Goal: Information Seeking & Learning: Learn about a topic

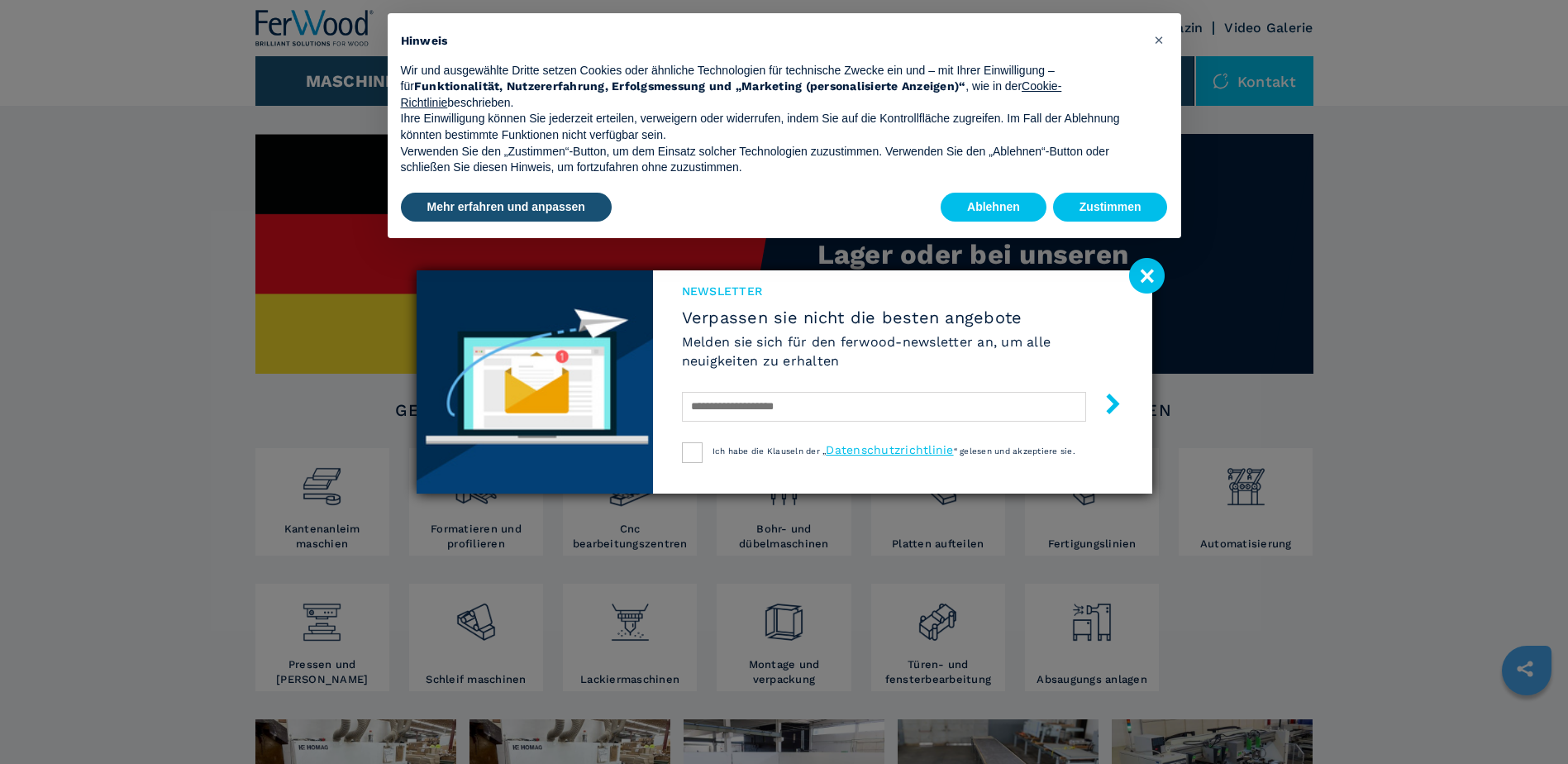
click at [1146, 274] on image at bounding box center [1147, 275] width 35 height 35
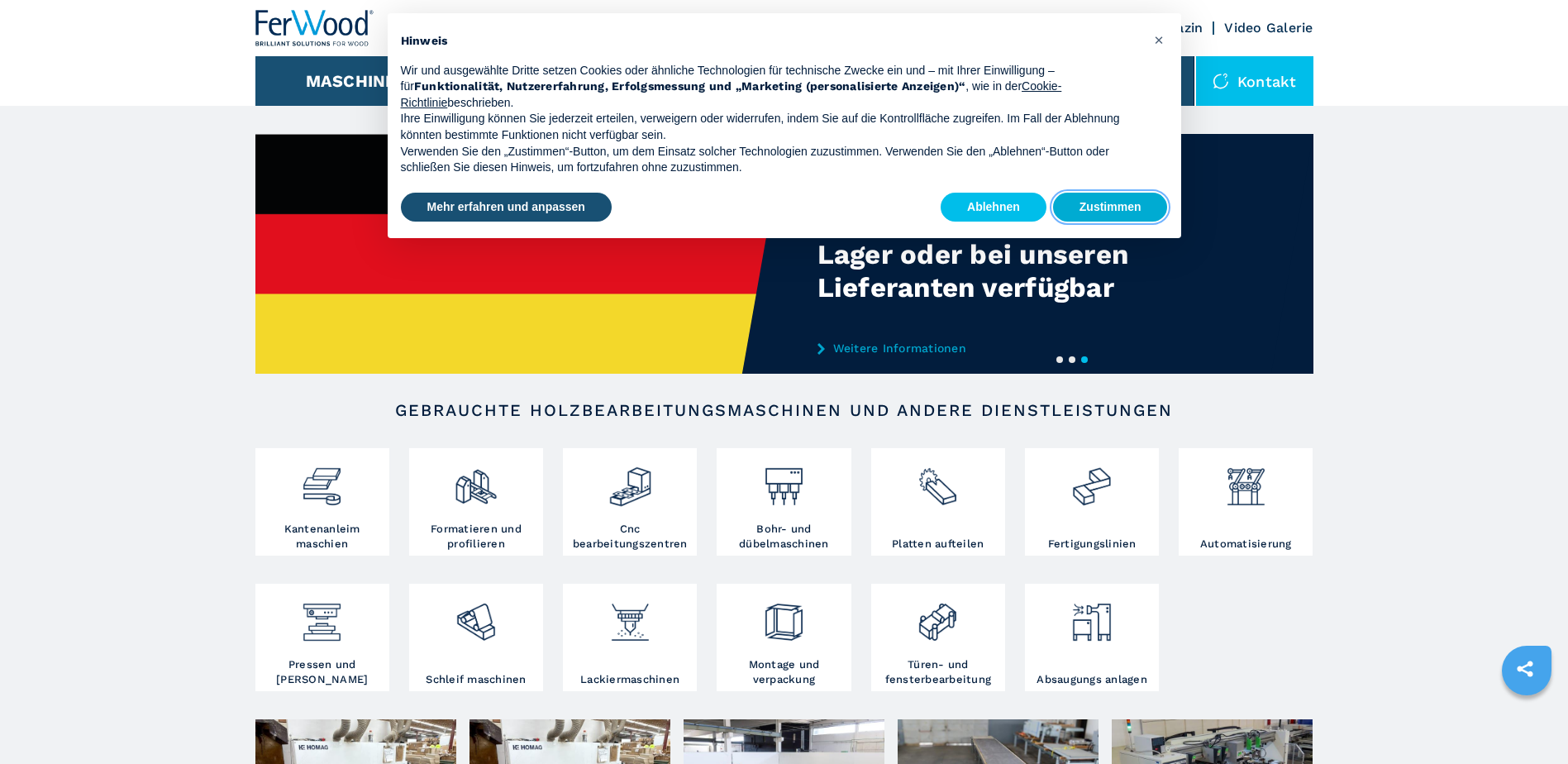
click at [1080, 202] on button "Zustimmen" at bounding box center [1111, 207] width 115 height 29
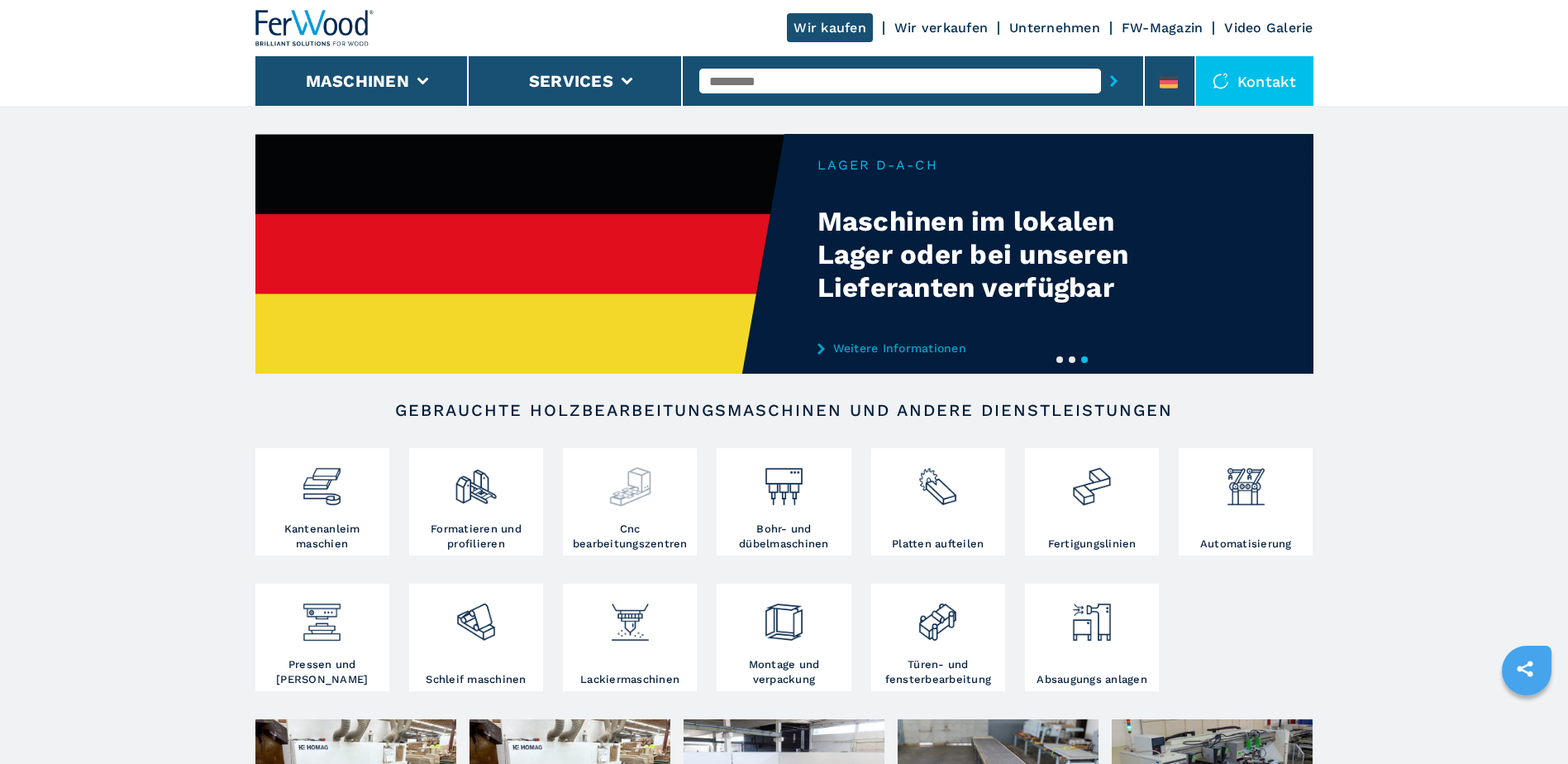
click at [617, 503] on img at bounding box center [630, 480] width 44 height 56
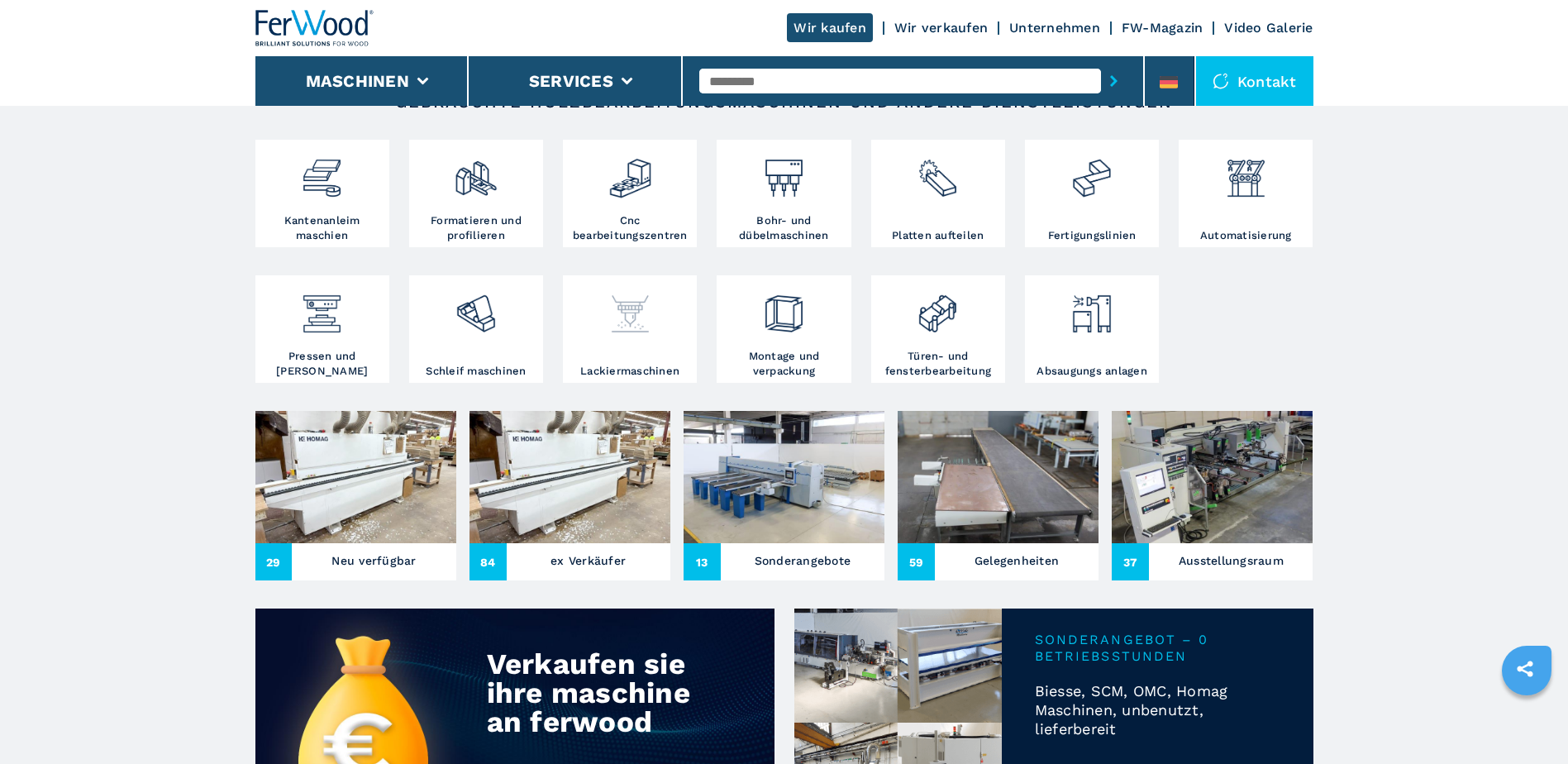
scroll to position [331, 0]
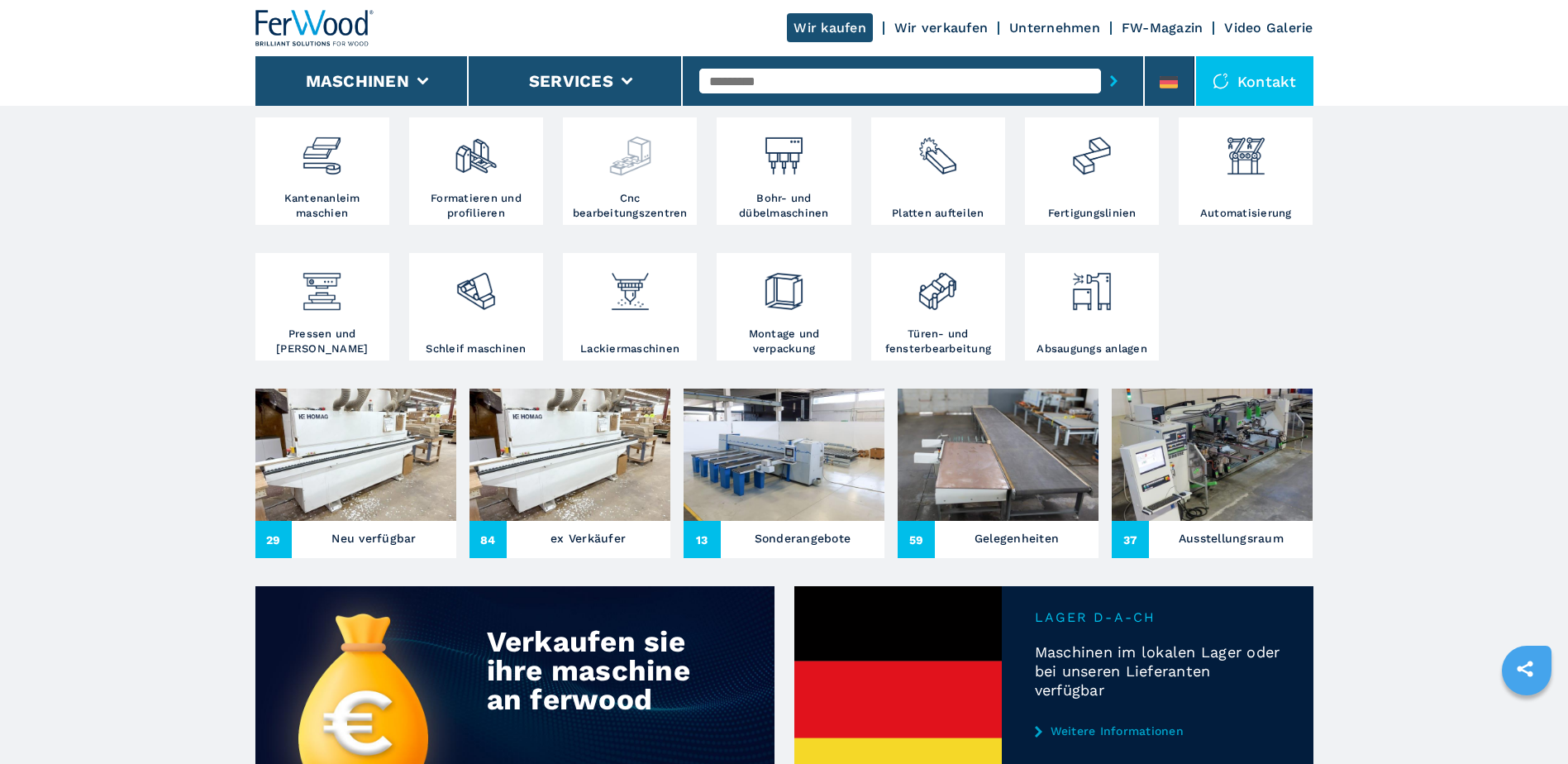
click at [640, 161] on img at bounding box center [630, 149] width 44 height 56
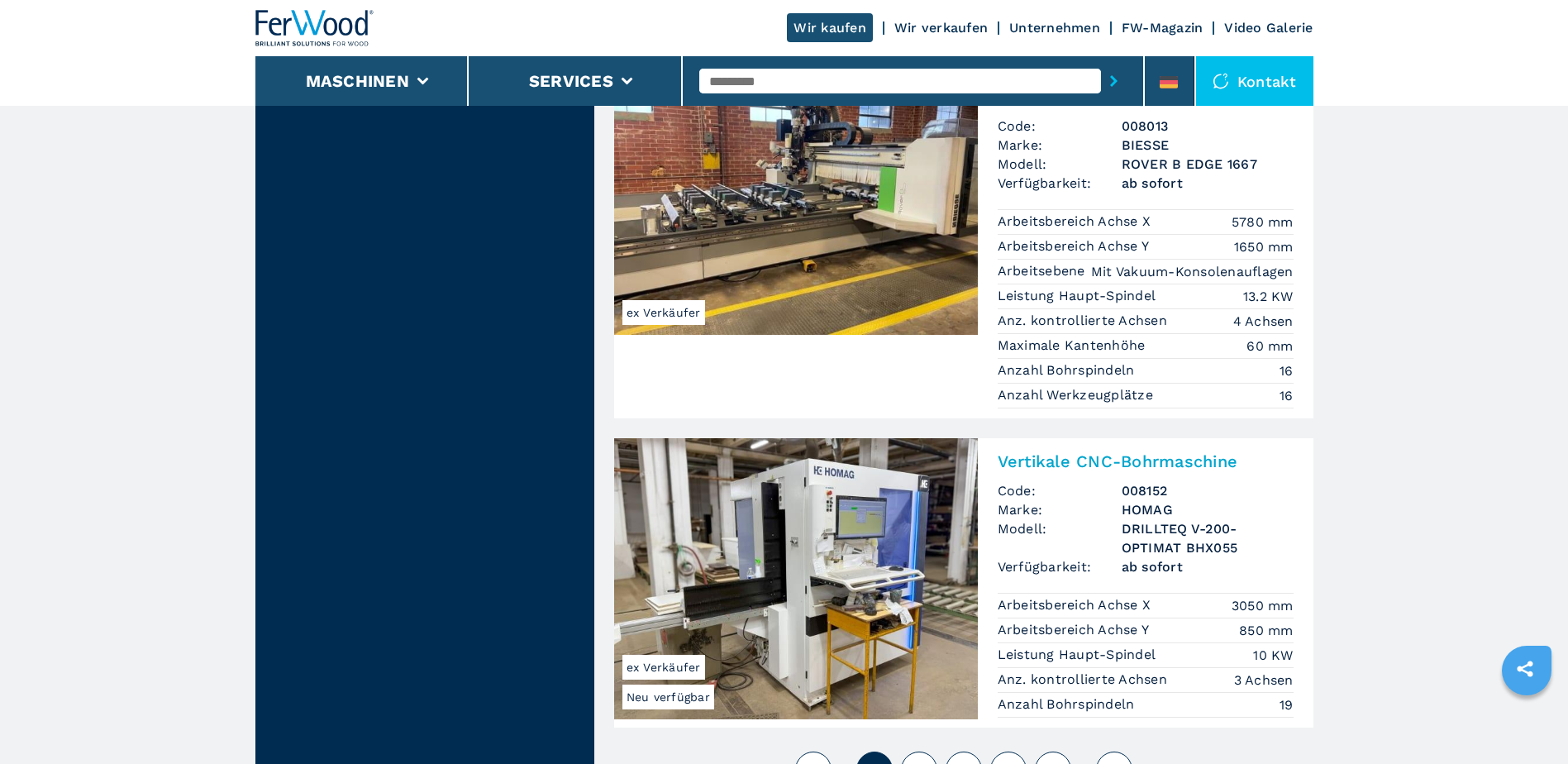
scroll to position [4052, 0]
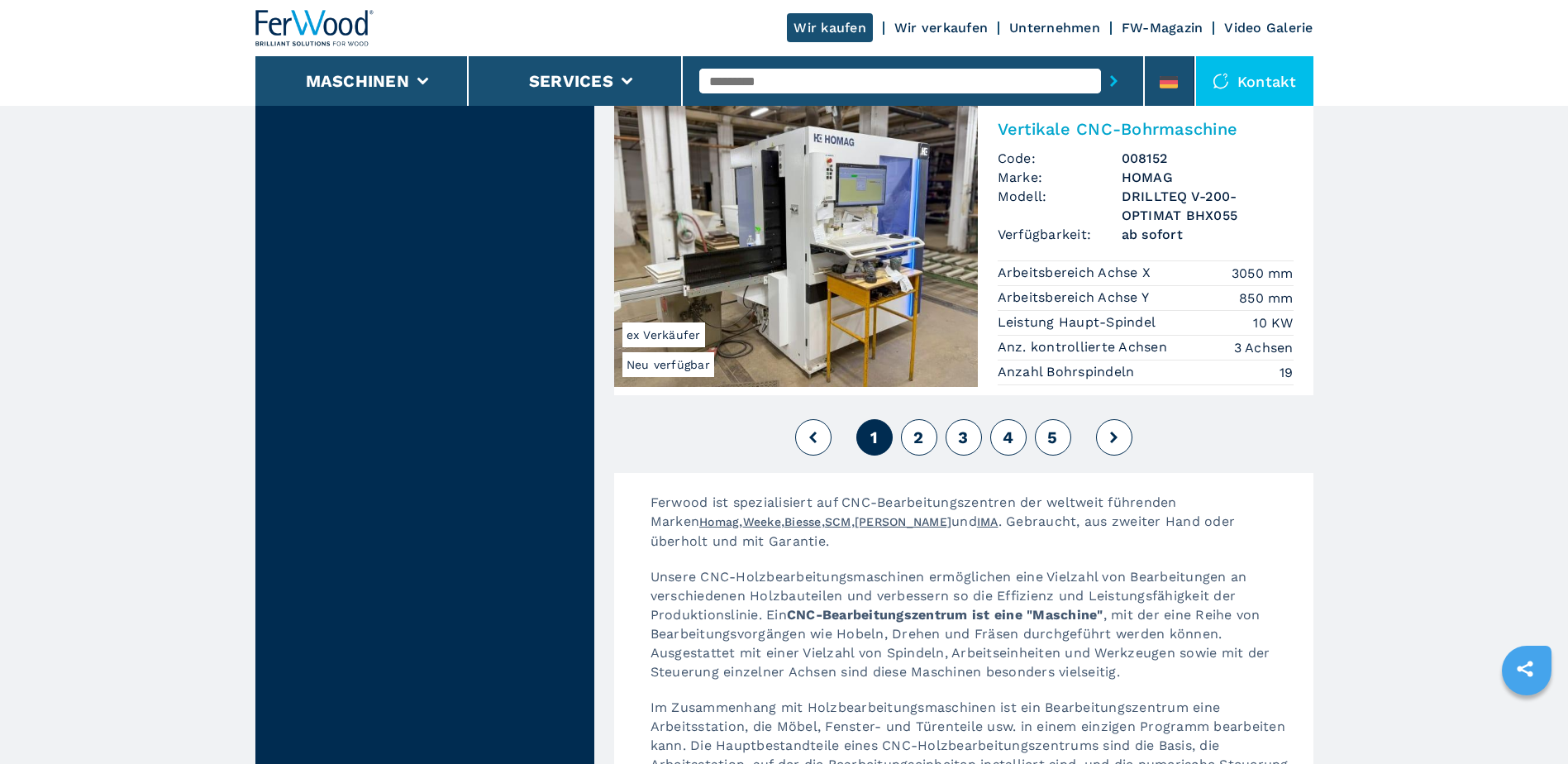
click at [922, 427] on span "2" at bounding box center [918, 437] width 10 height 20
click at [916, 427] on span "2" at bounding box center [918, 437] width 10 height 20
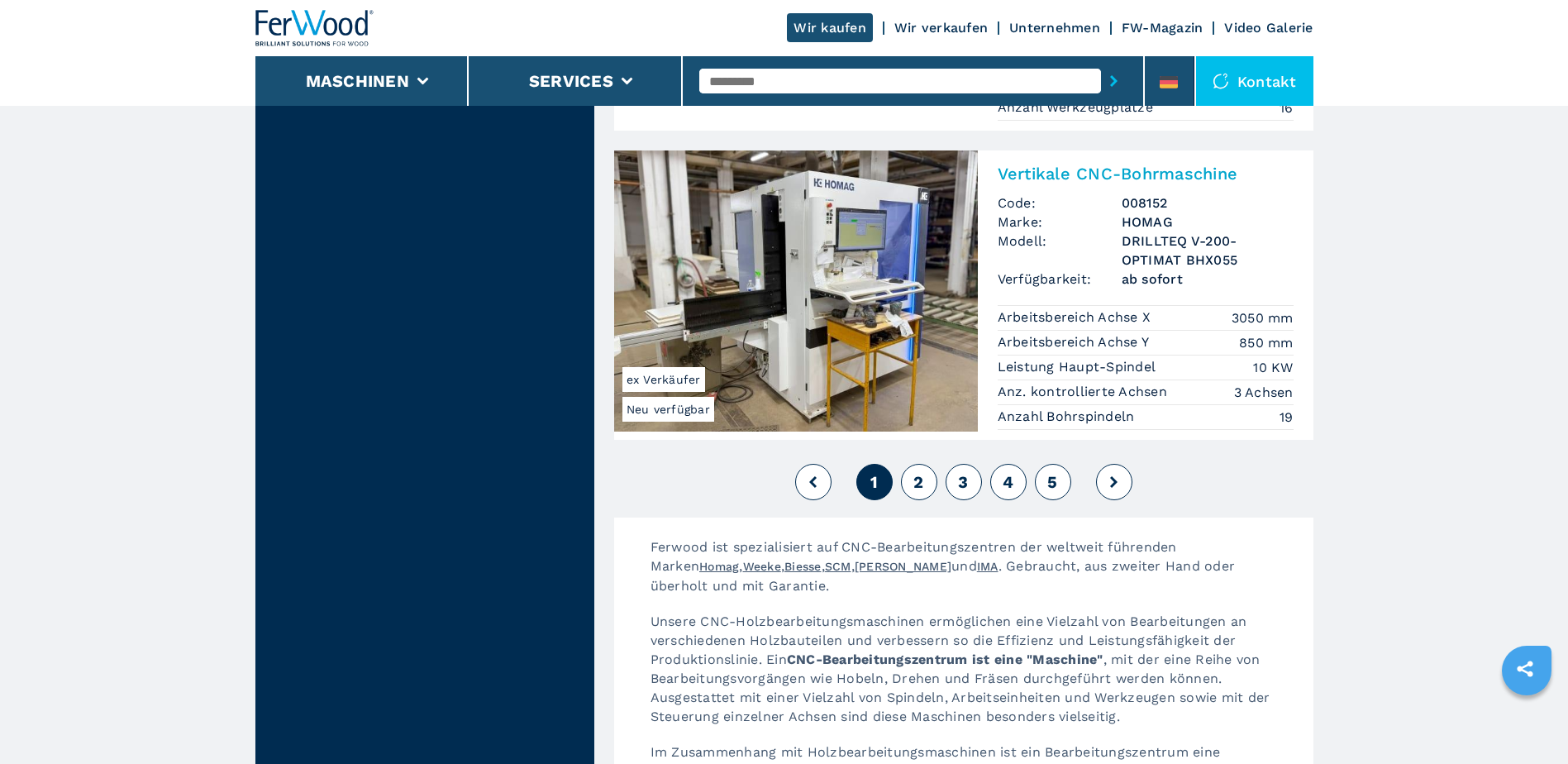
scroll to position [3969, 0]
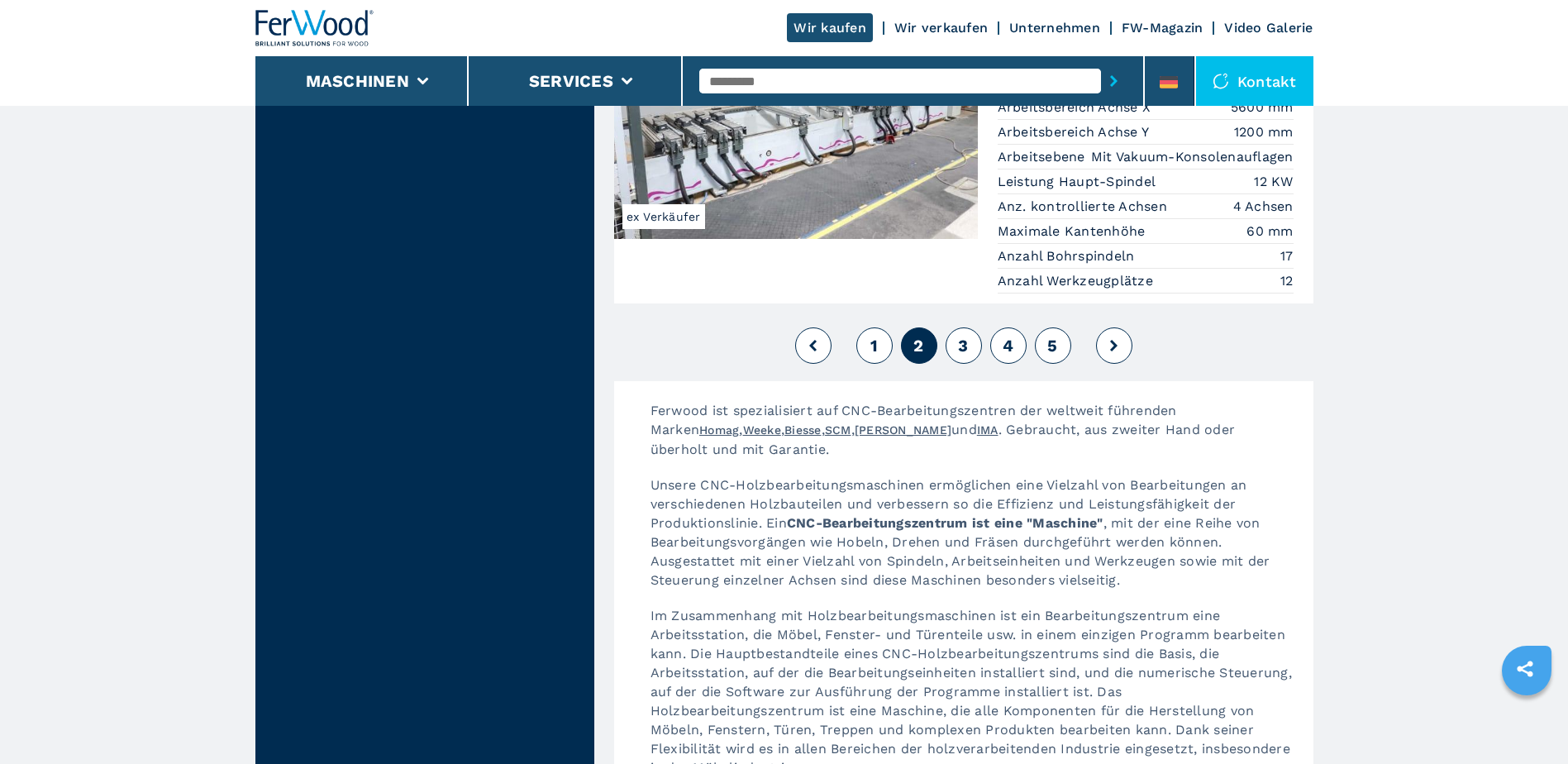
scroll to position [4383, 0]
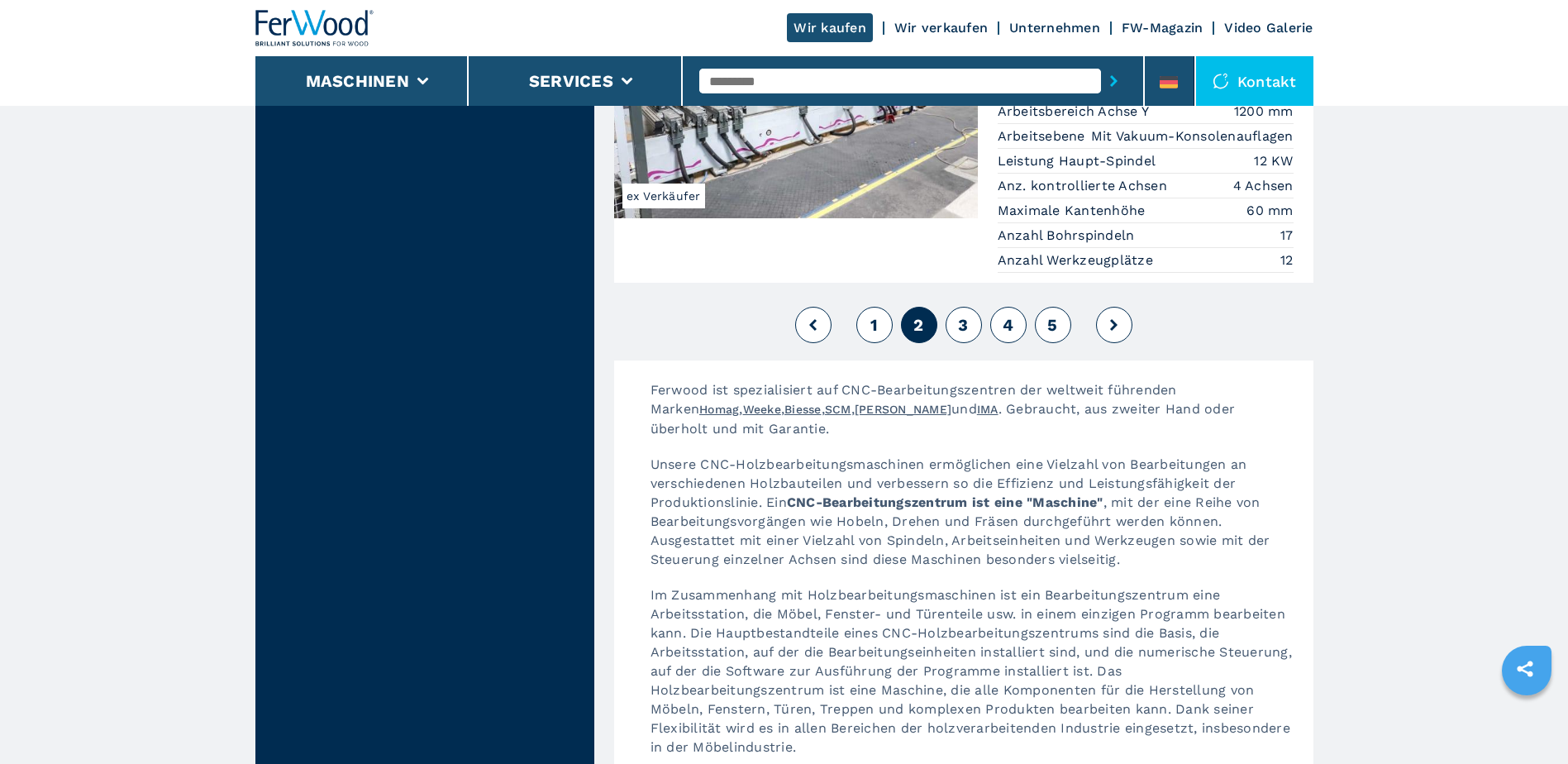
click at [964, 315] on span "3" at bounding box center [963, 325] width 10 height 20
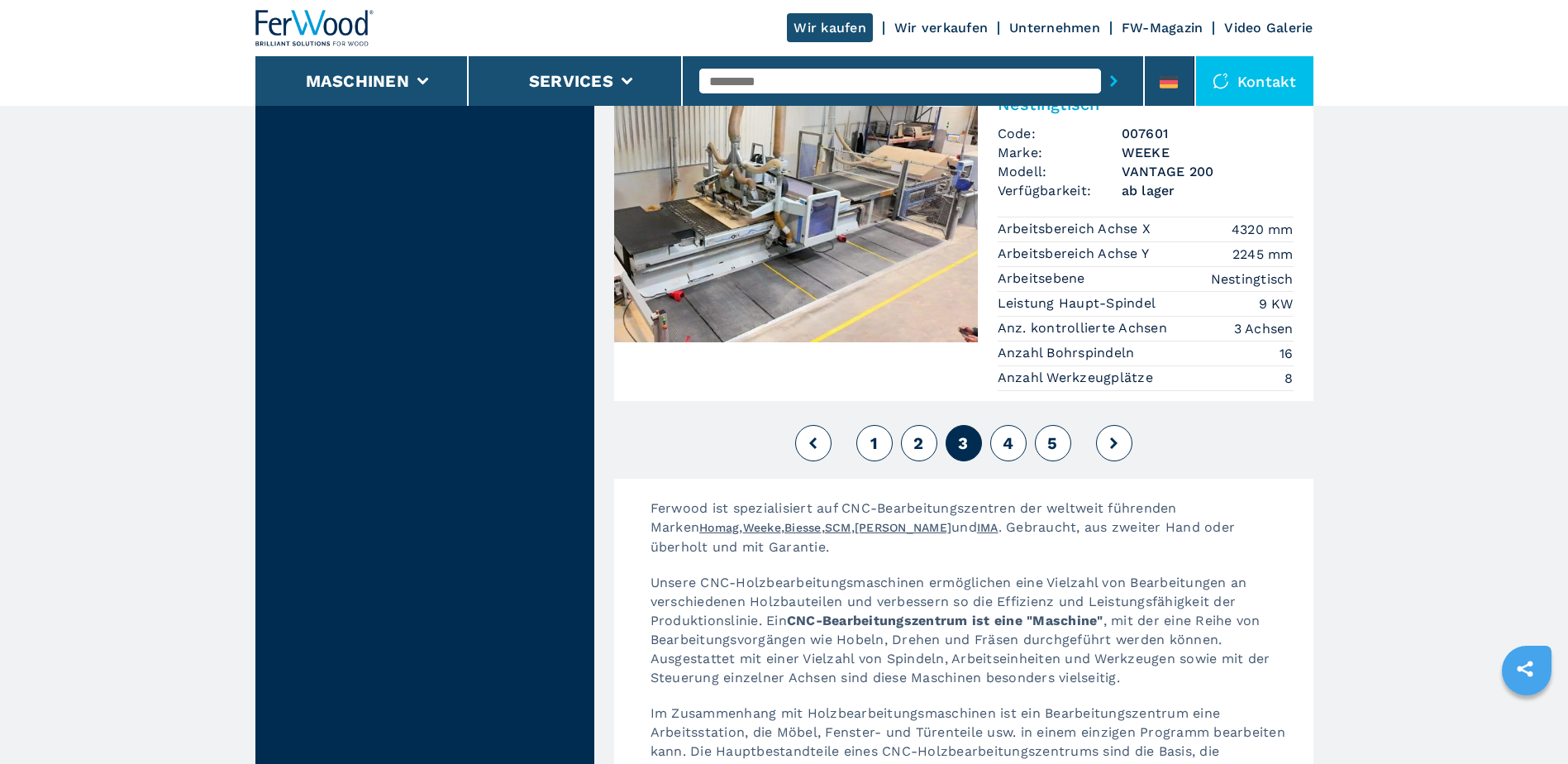
scroll to position [4217, 0]
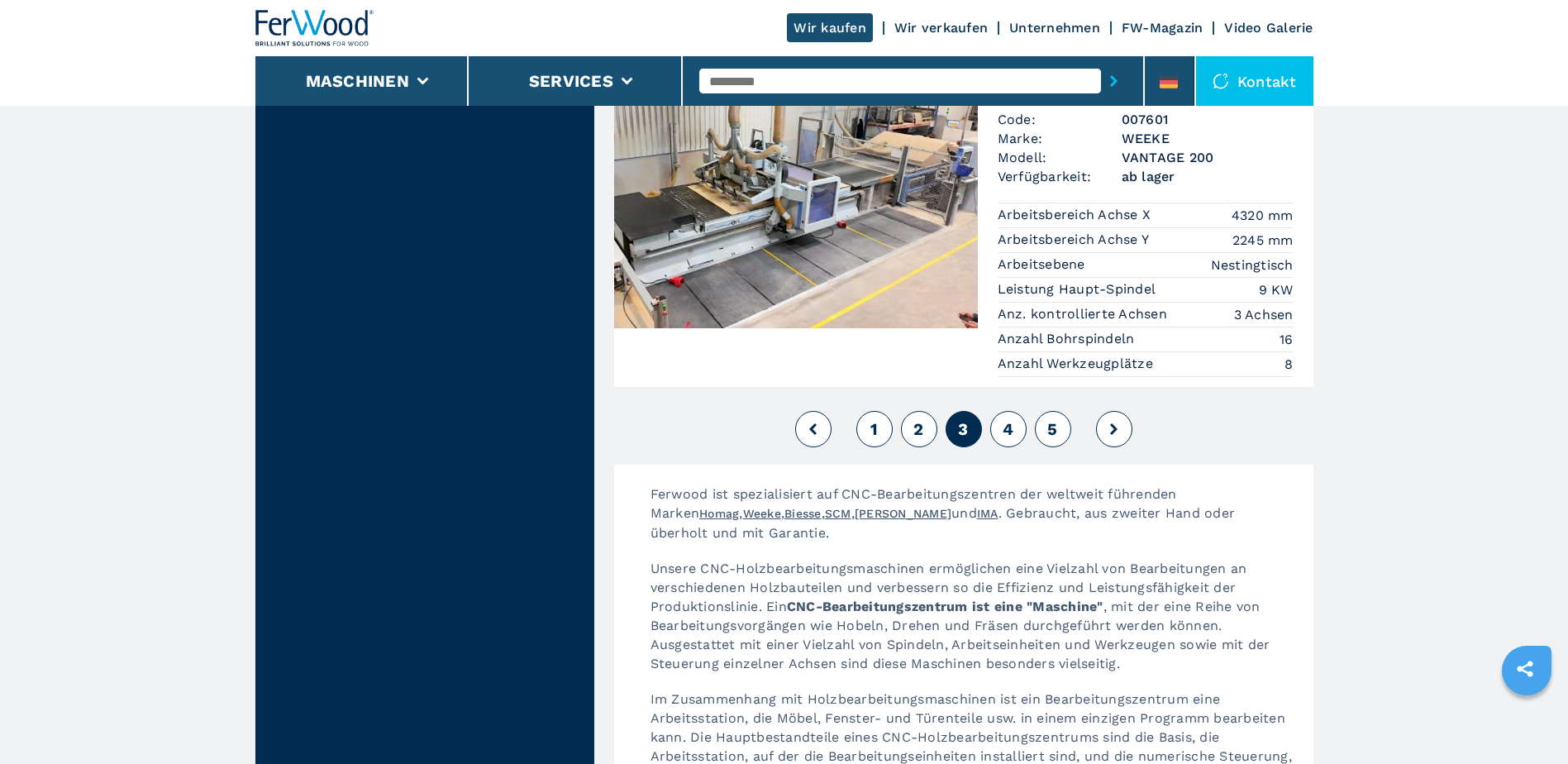
click at [1005, 419] on span "4" at bounding box center [1008, 429] width 11 height 20
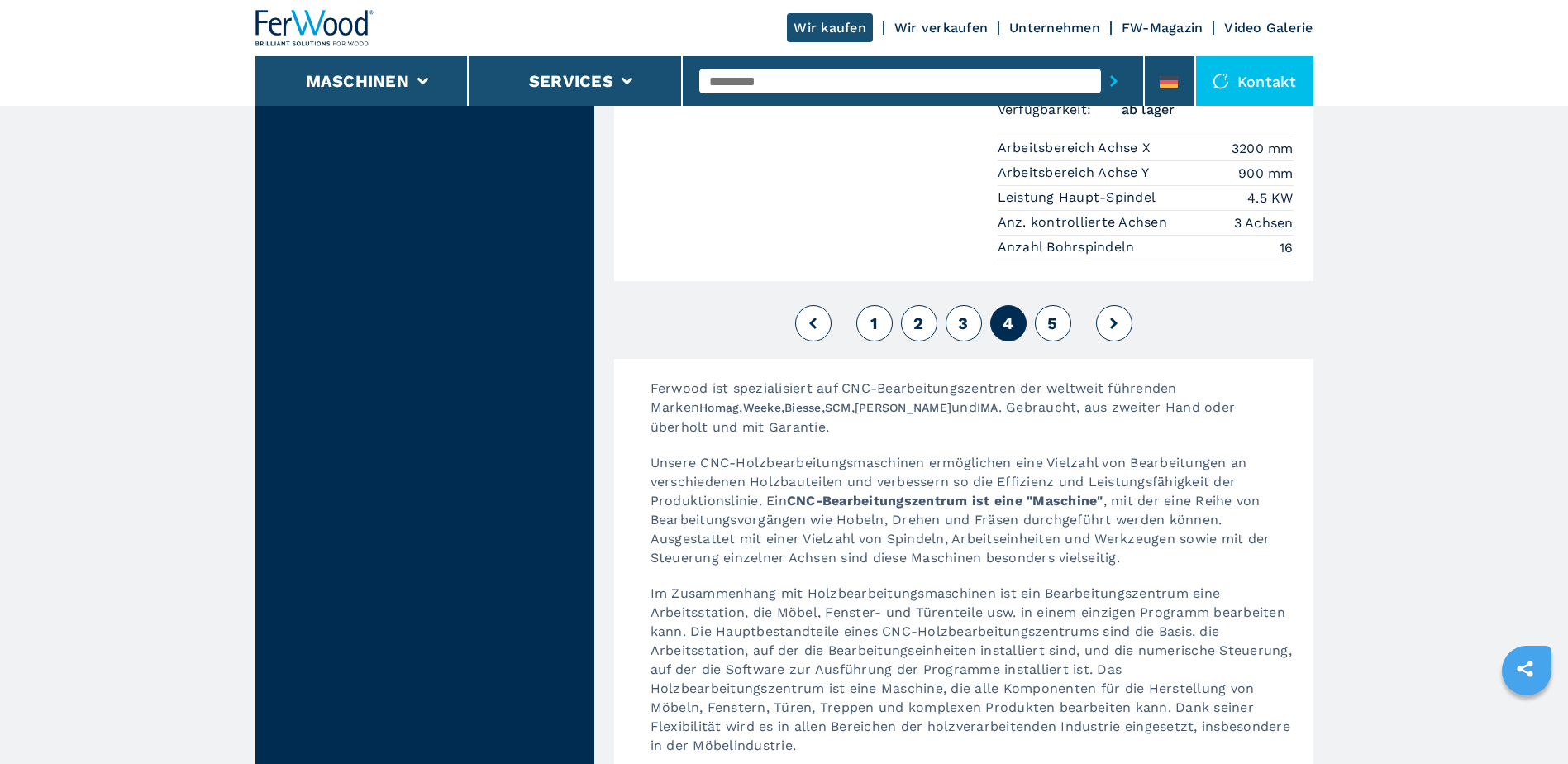
scroll to position [4217, 0]
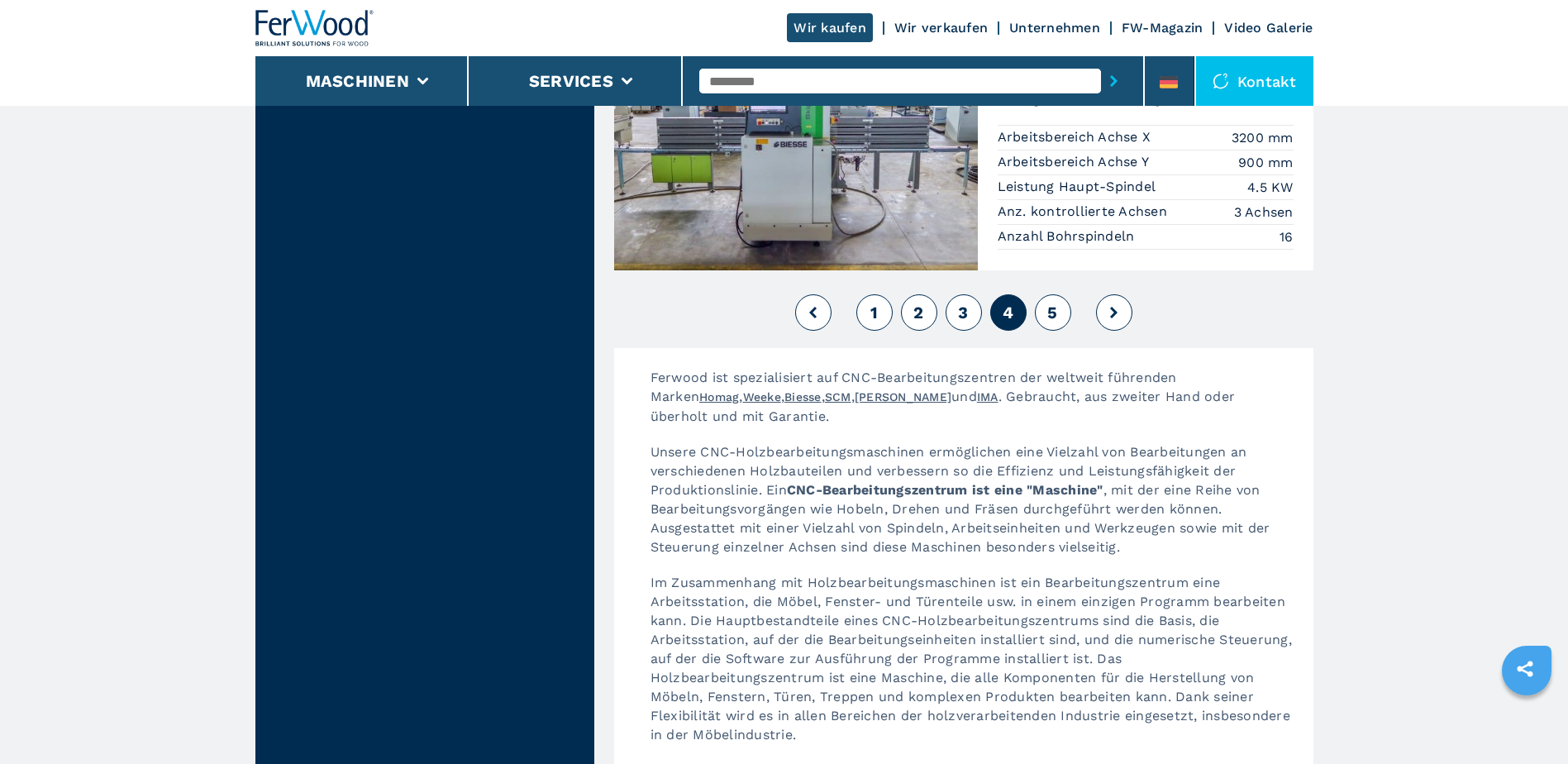
click at [1053, 302] on span "5" at bounding box center [1053, 312] width 10 height 20
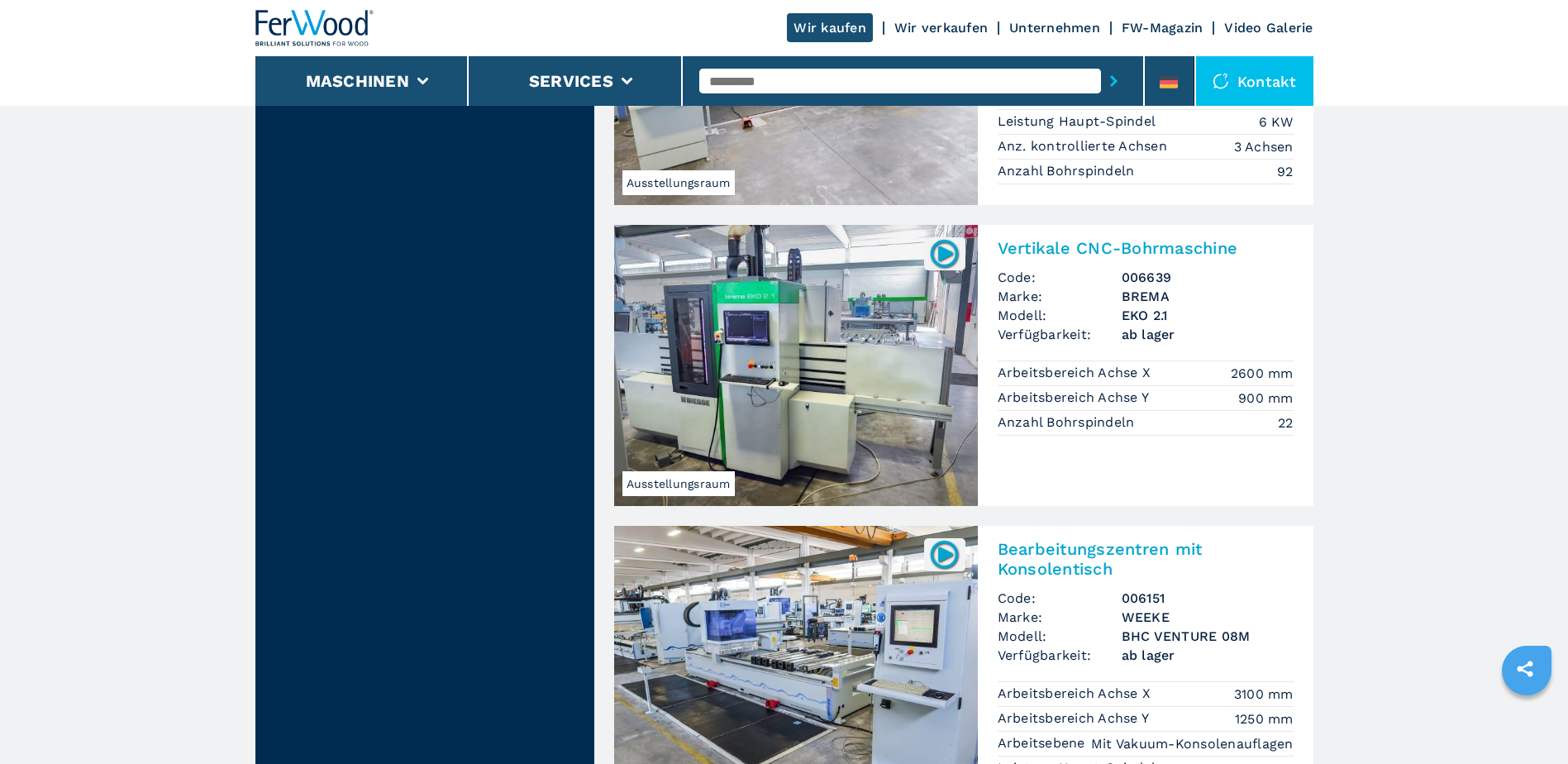
scroll to position [1405, 0]
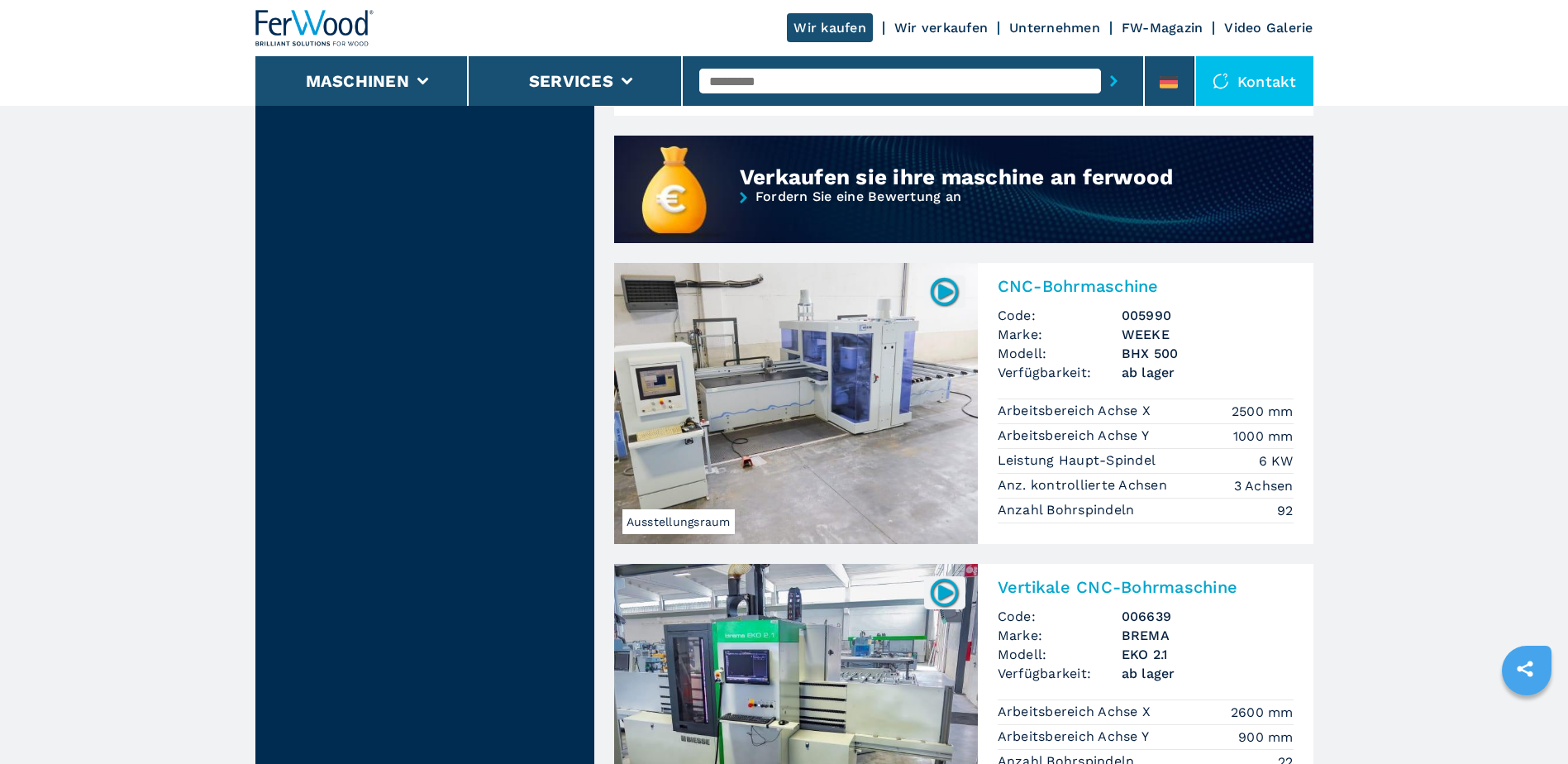
click at [938, 31] on link "Wir verkaufen" at bounding box center [941, 28] width 93 height 16
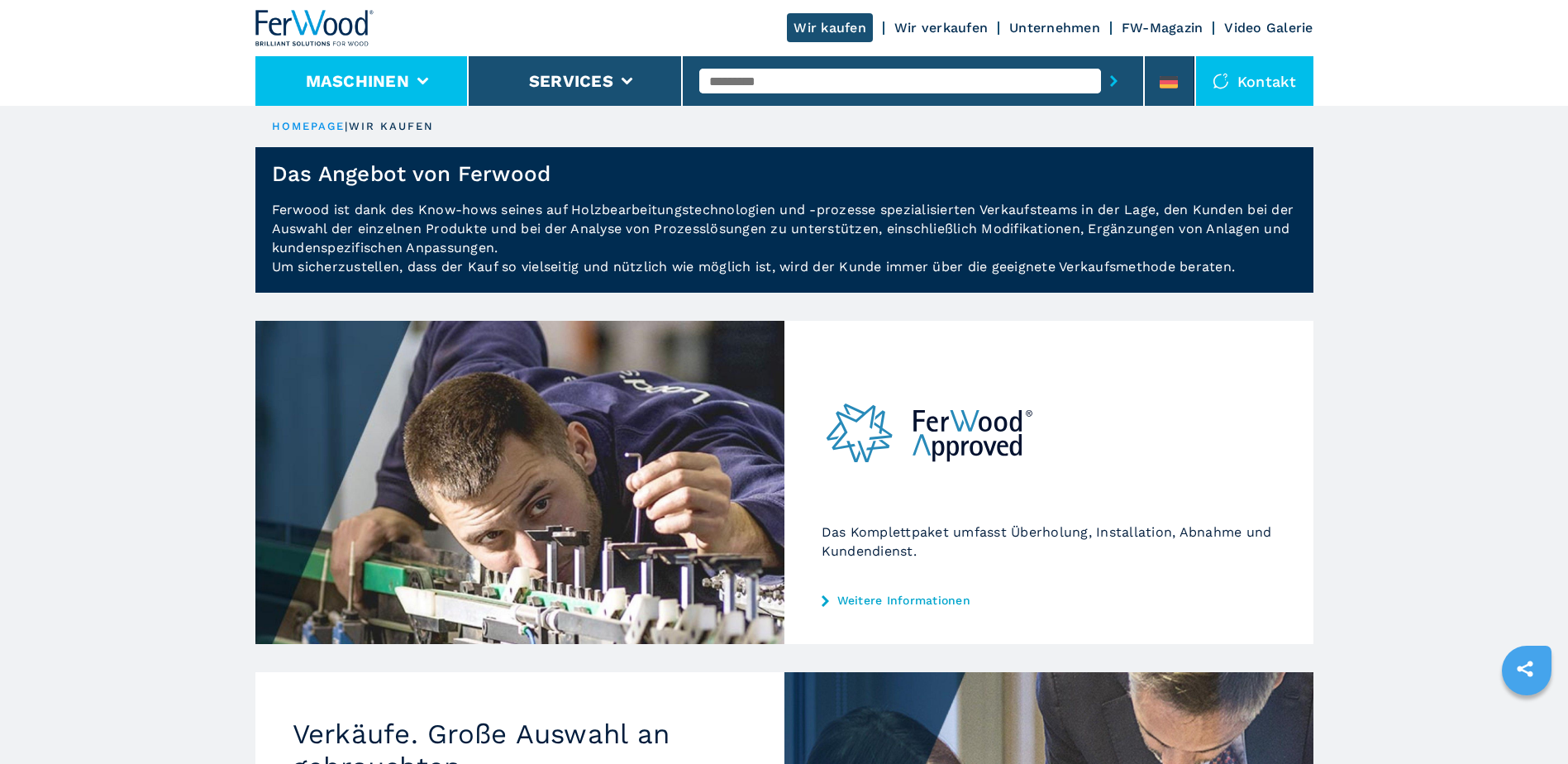
click at [409, 68] on li "Maschinen" at bounding box center [362, 81] width 214 height 50
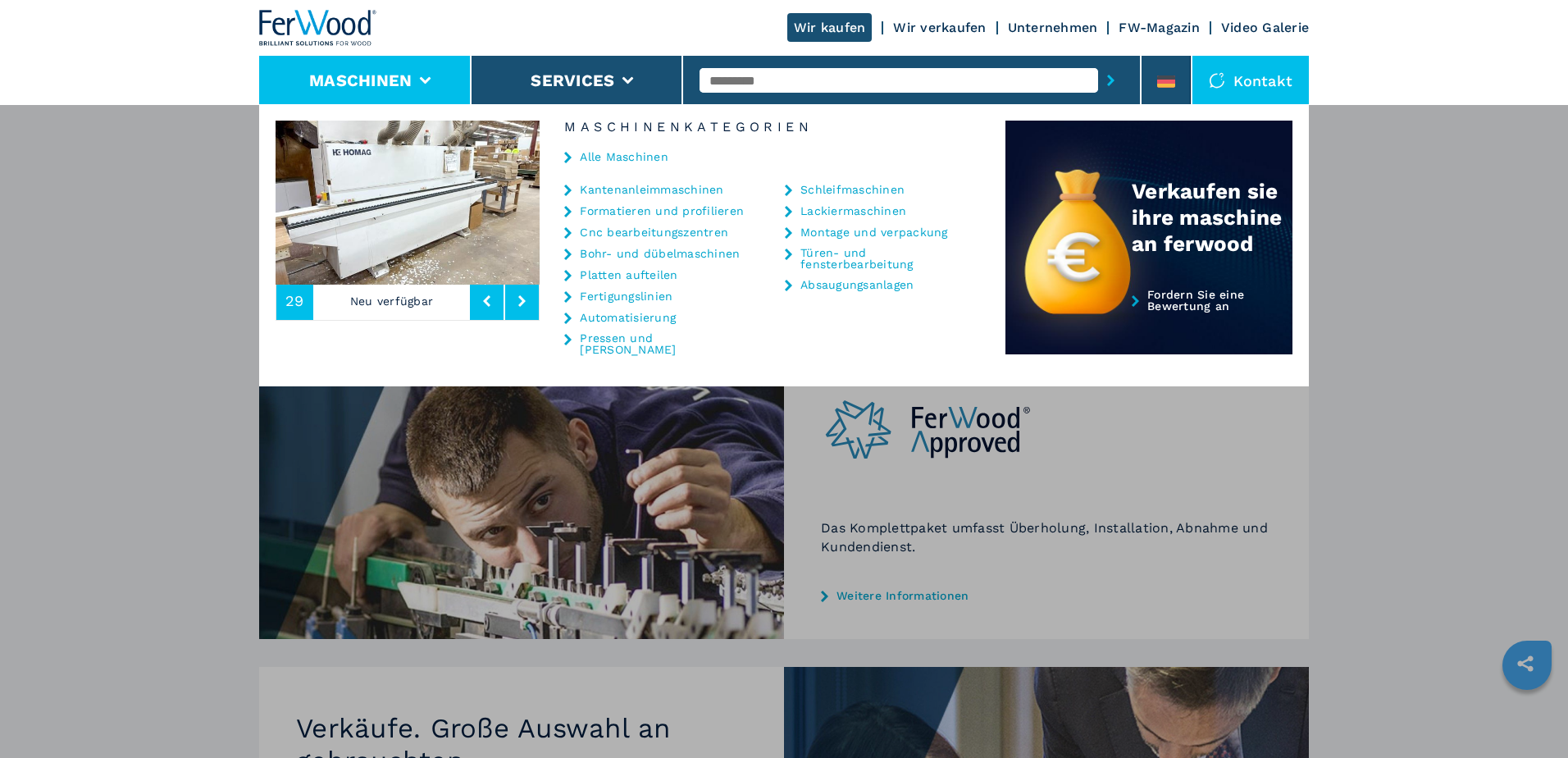
click at [622, 227] on link "Cnc bearbeitungszentren" at bounding box center [654, 232] width 148 height 12
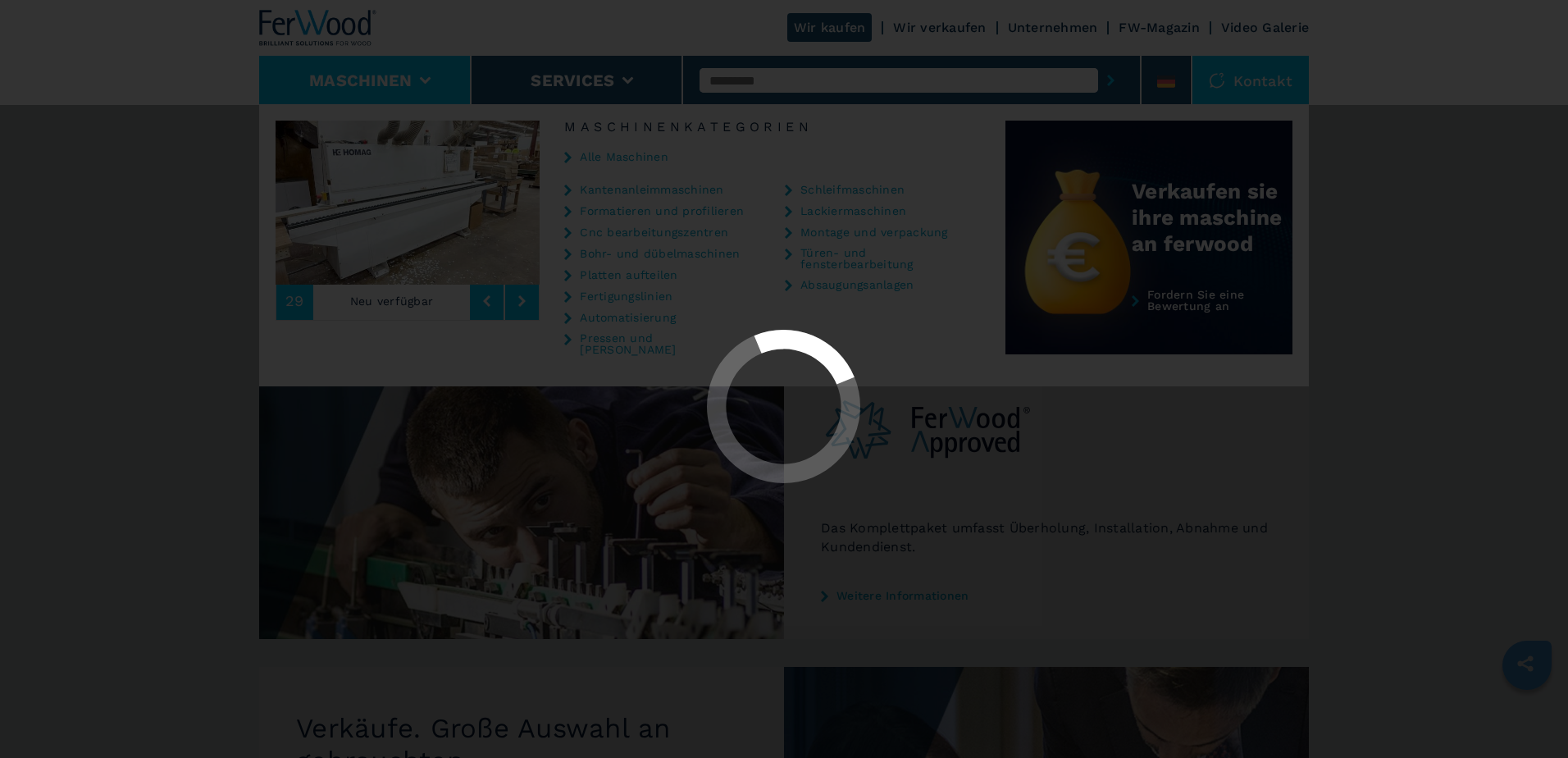
select select "**********"
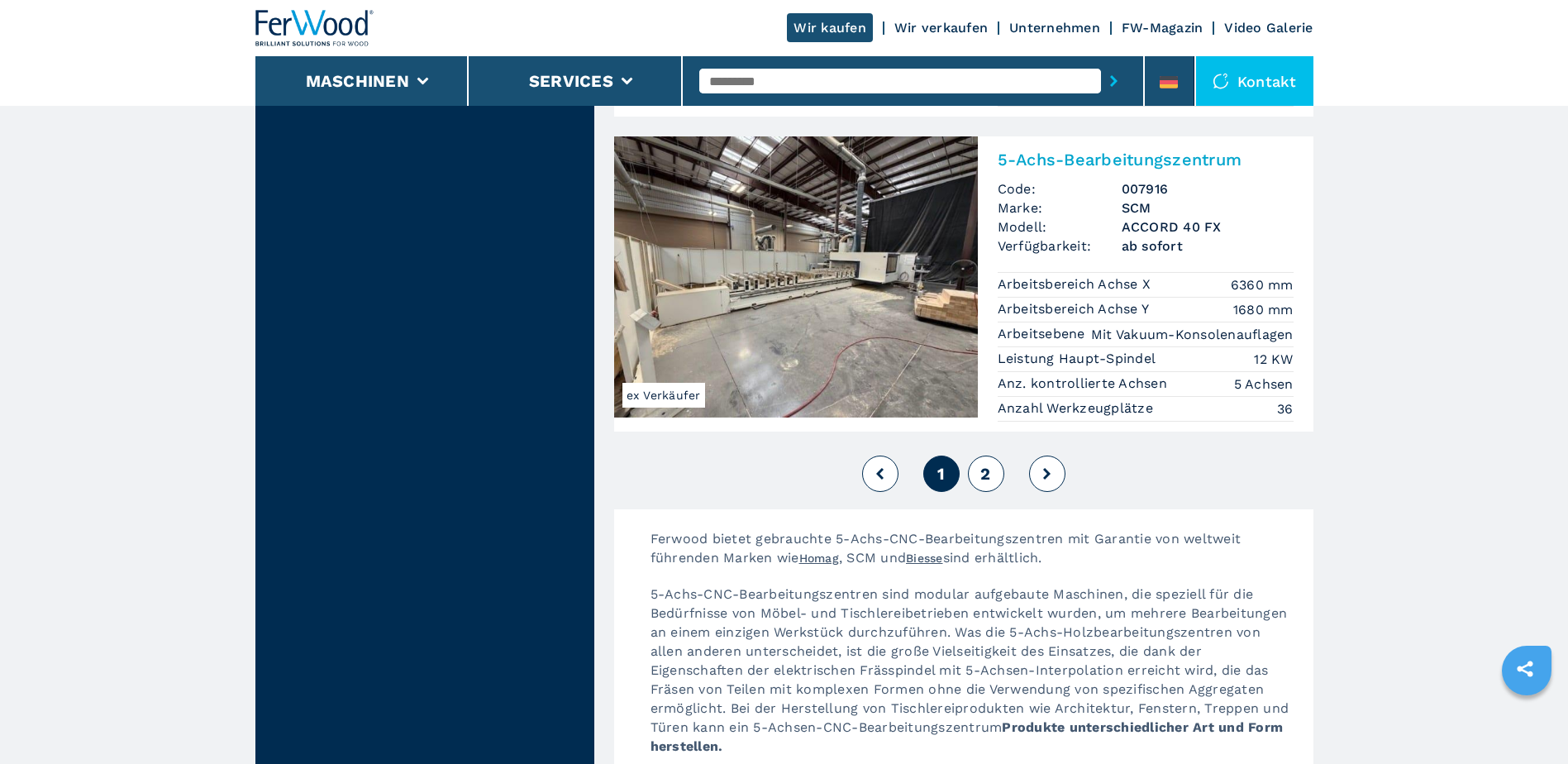
scroll to position [4052, 0]
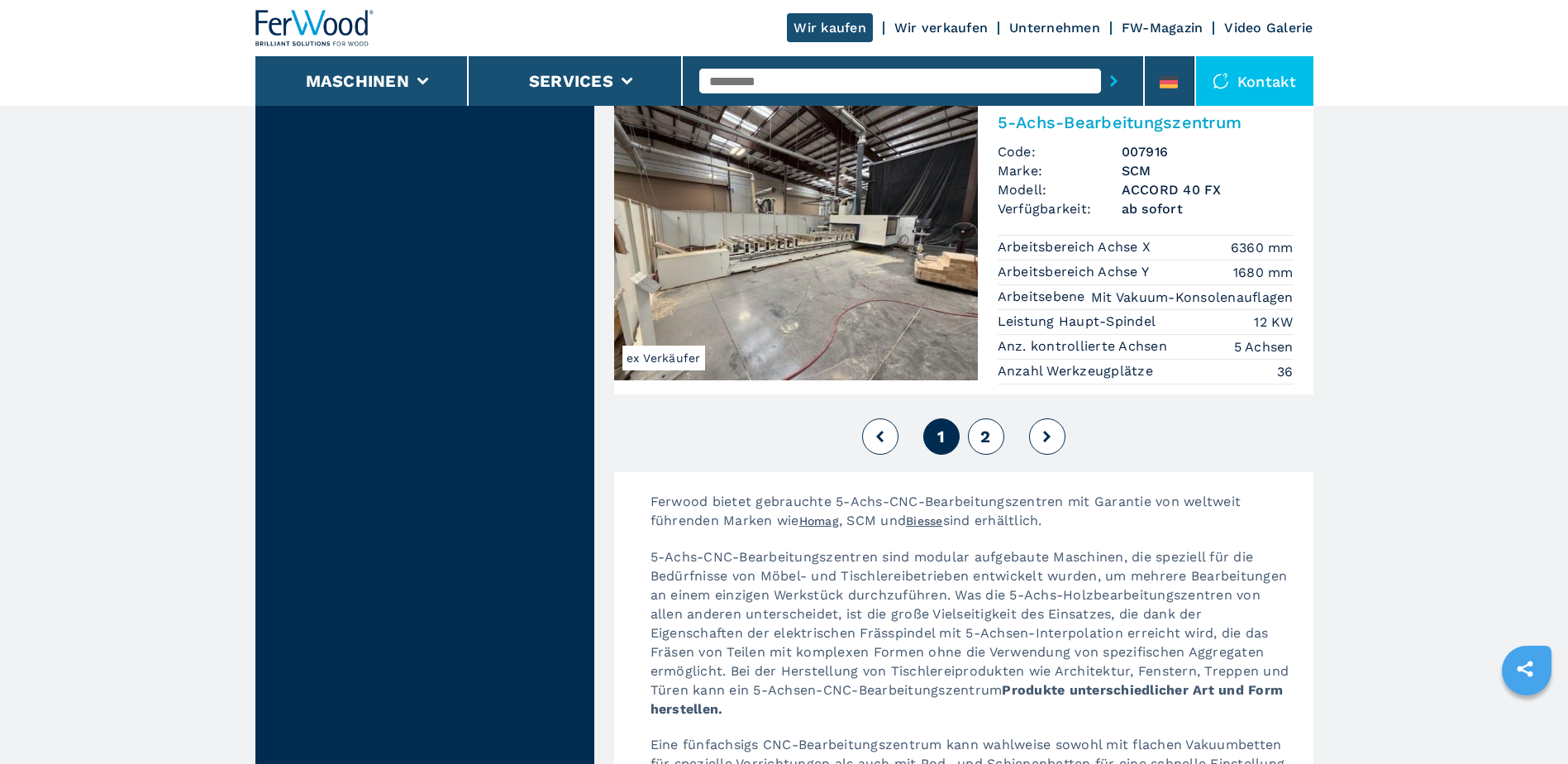
click at [982, 426] on span "2" at bounding box center [985, 437] width 10 height 20
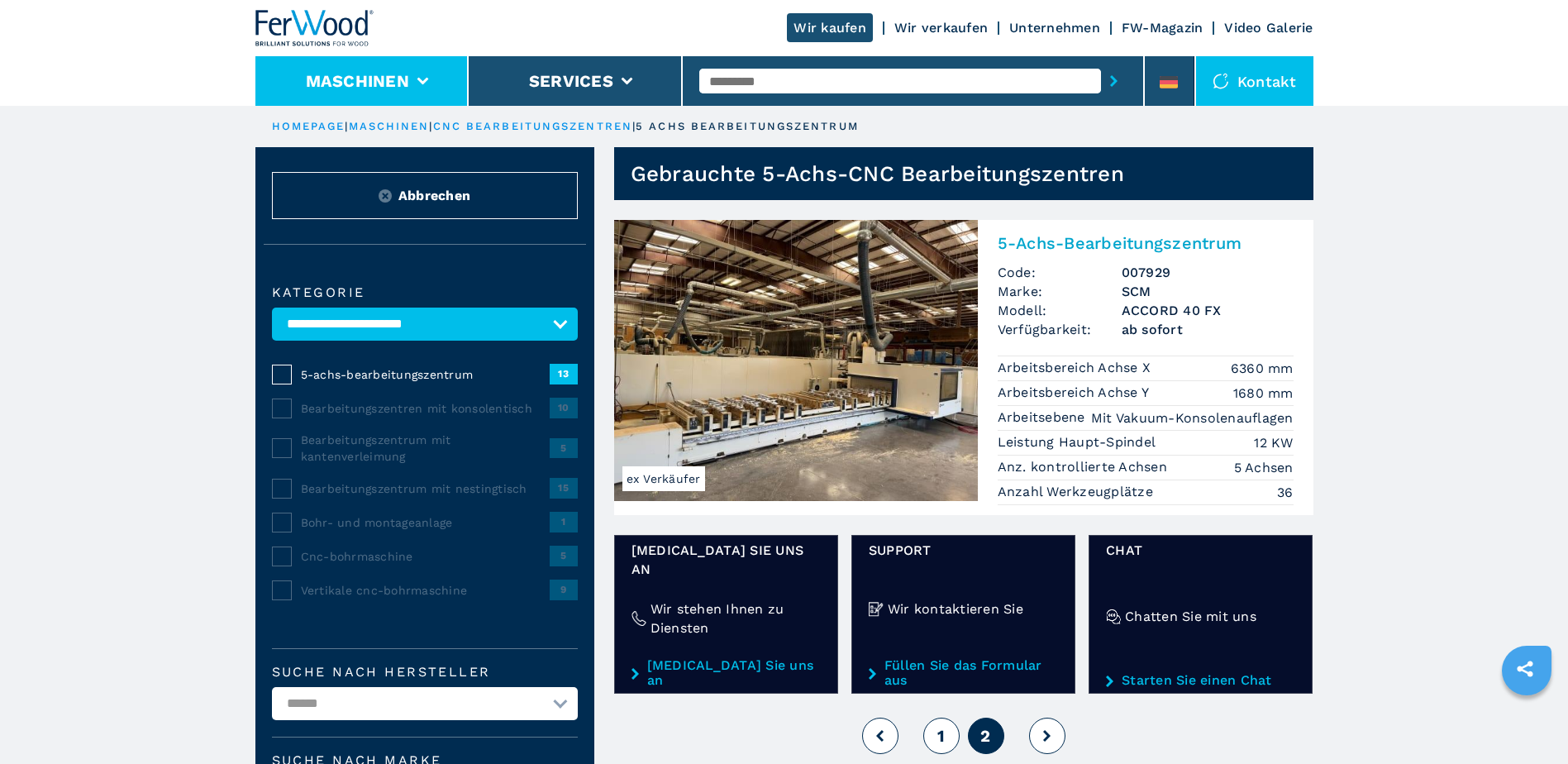
click at [428, 85] on li "Maschinen" at bounding box center [362, 81] width 214 height 50
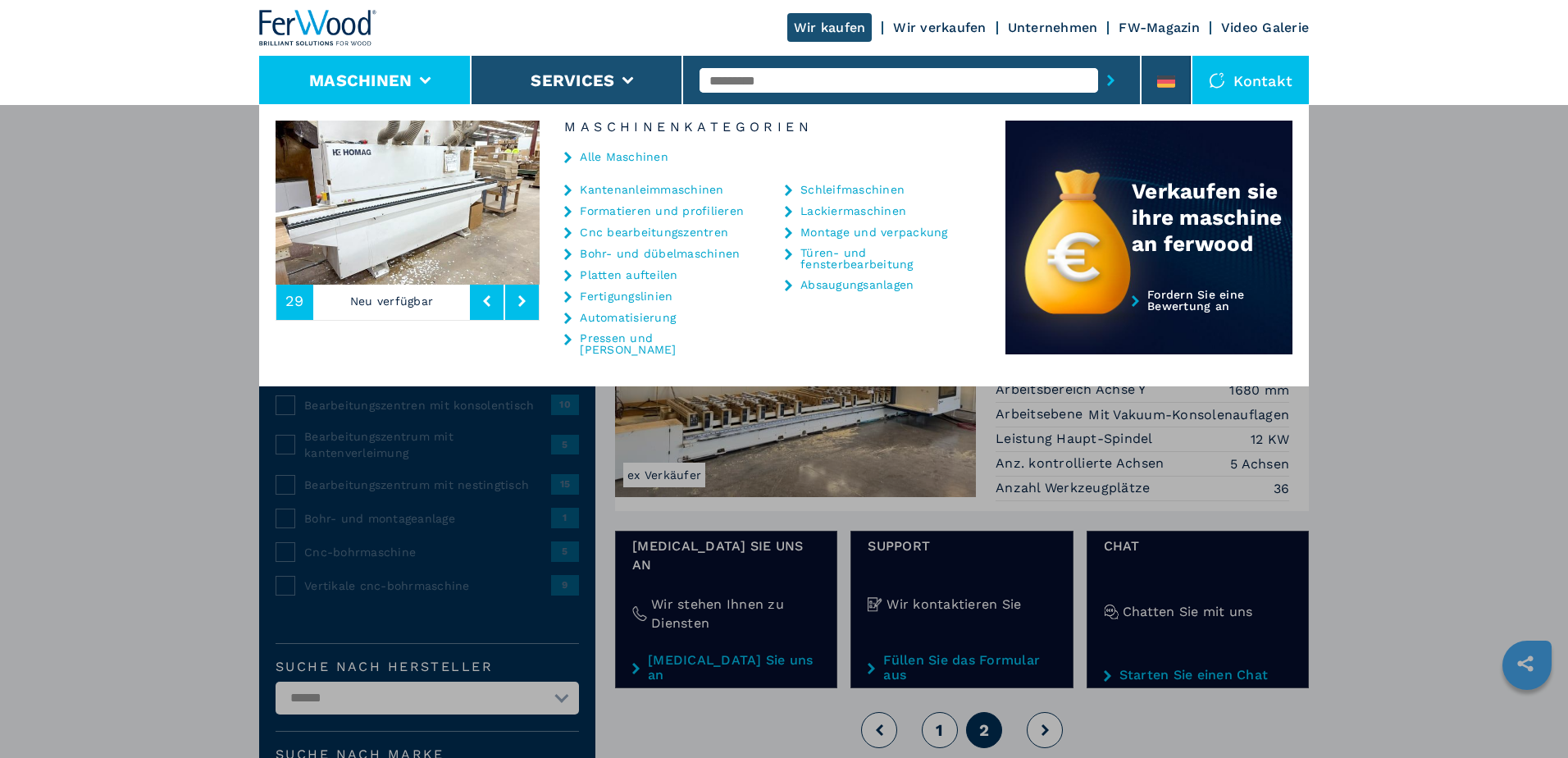
click at [623, 189] on link "Kantenanleimmaschinen" at bounding box center [651, 190] width 143 height 12
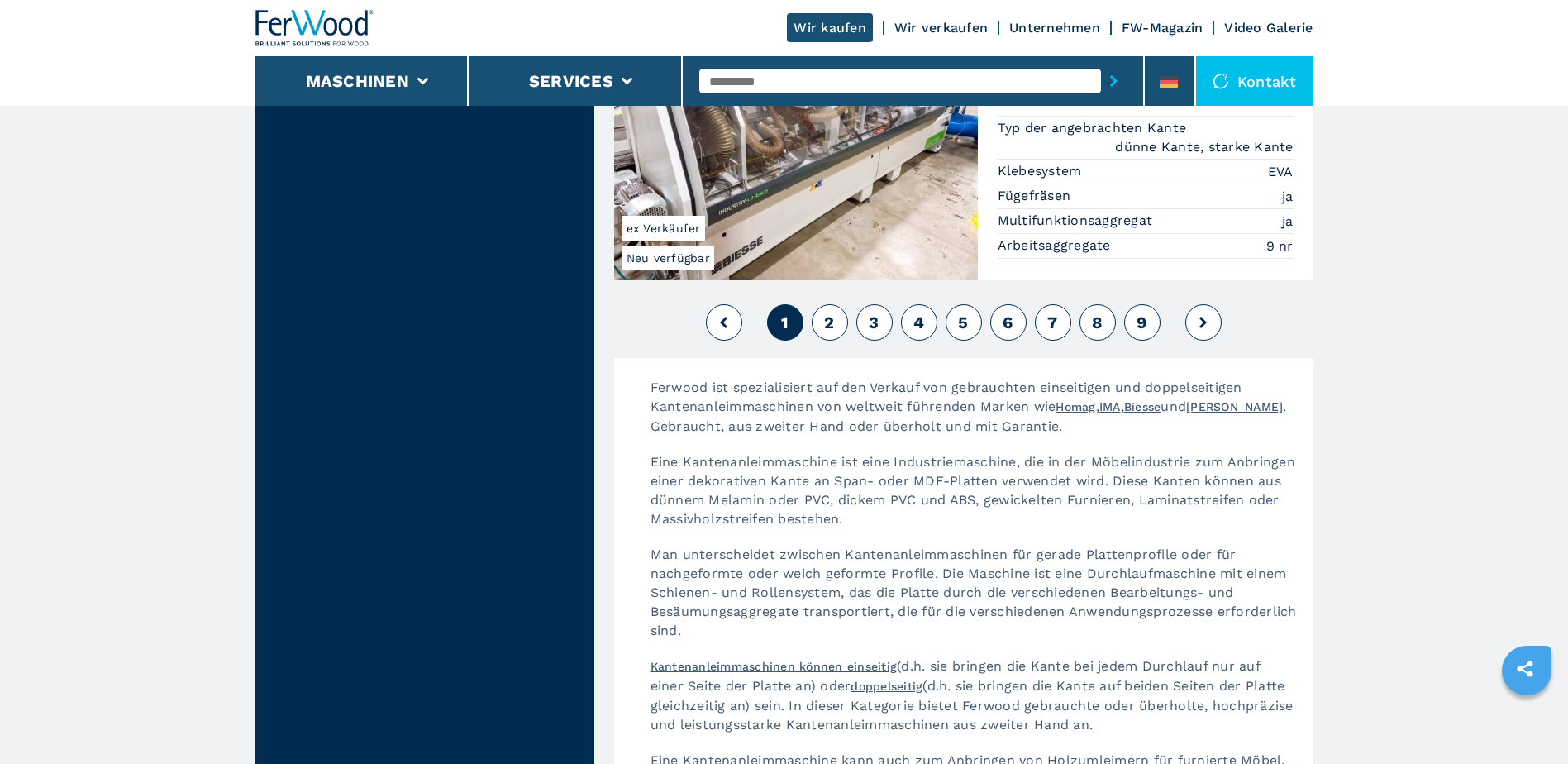
scroll to position [4299, 0]
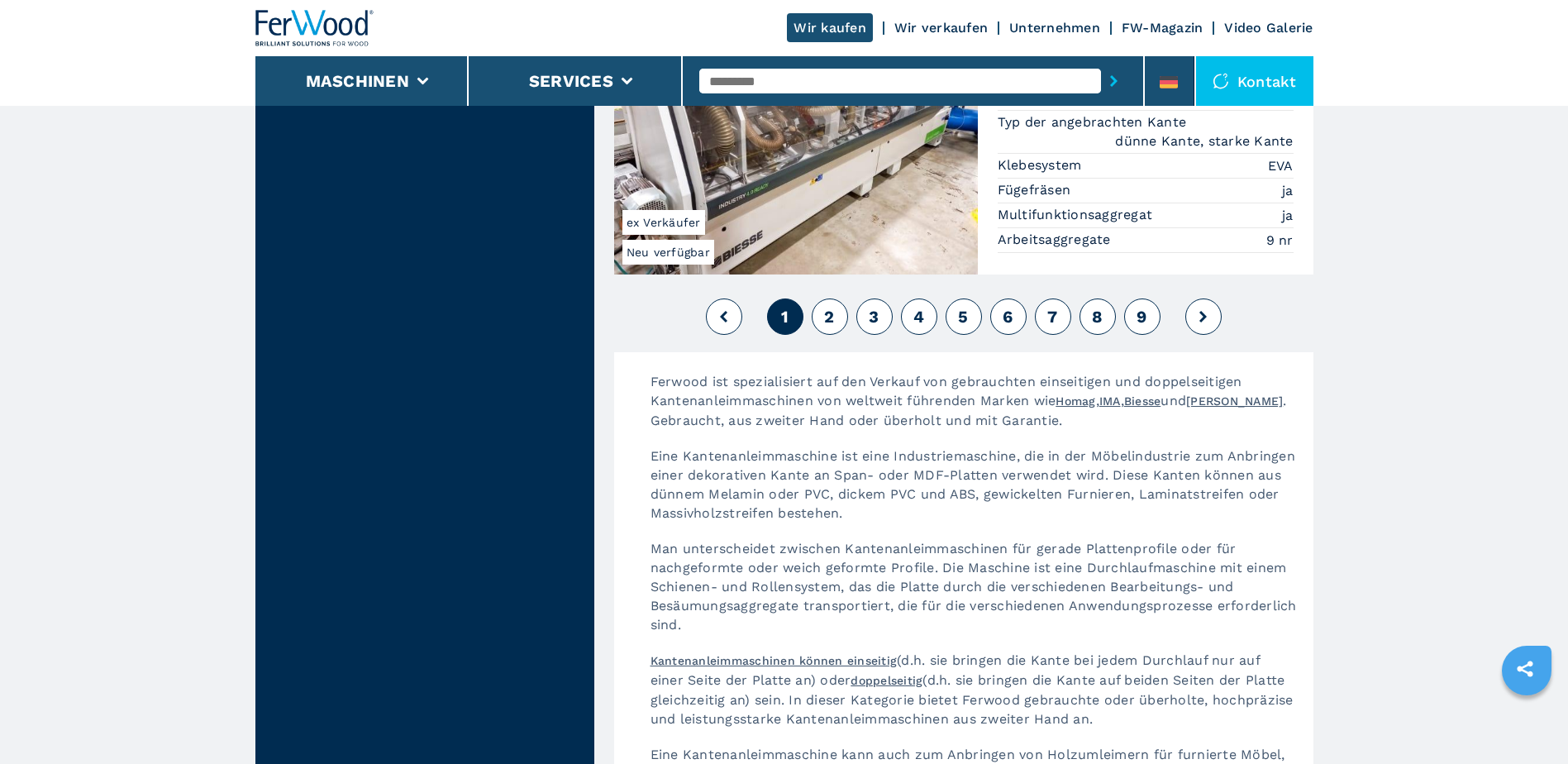
click at [835, 299] on button "2" at bounding box center [829, 317] width 36 height 36
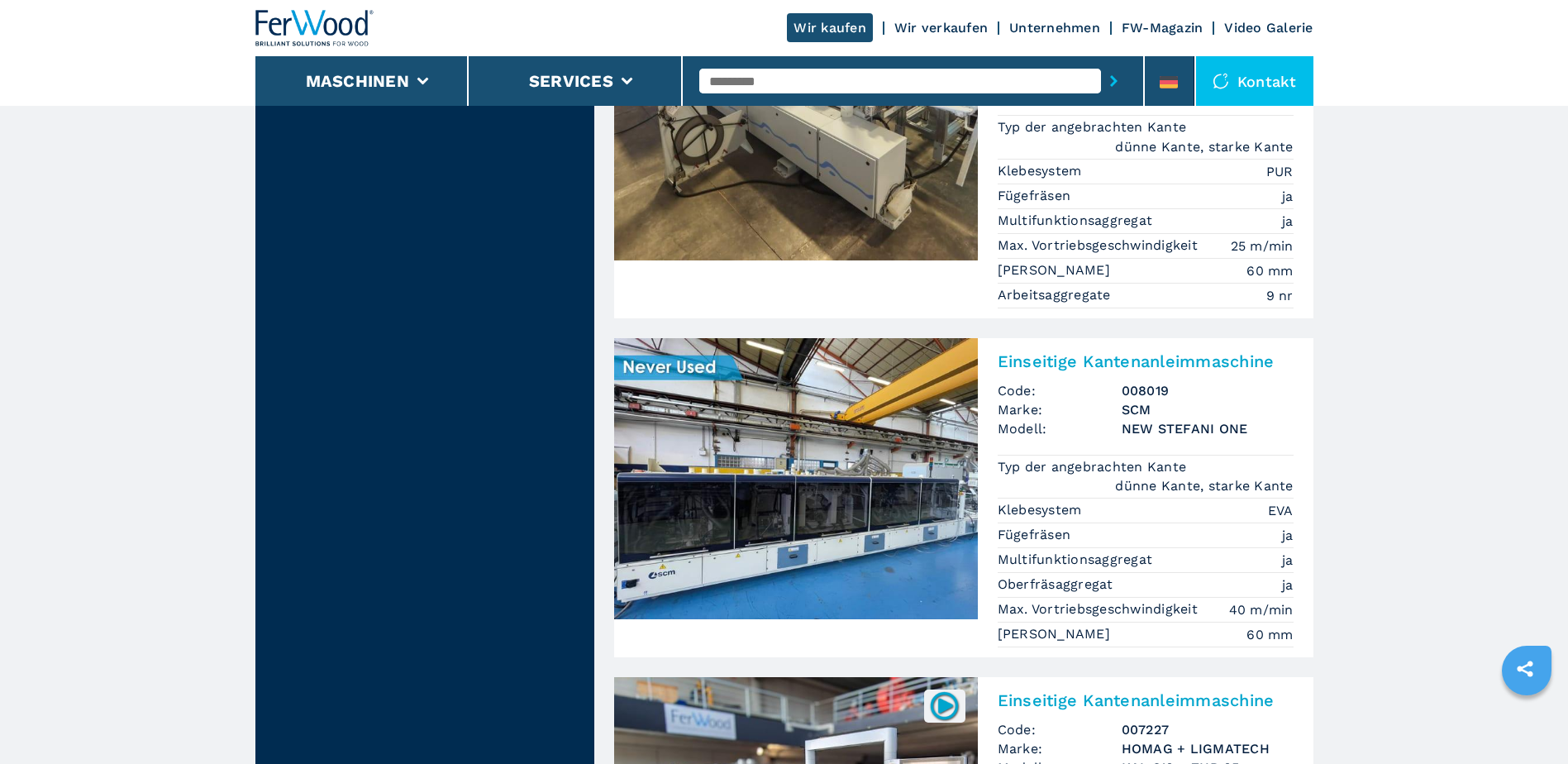
scroll to position [1736, 0]
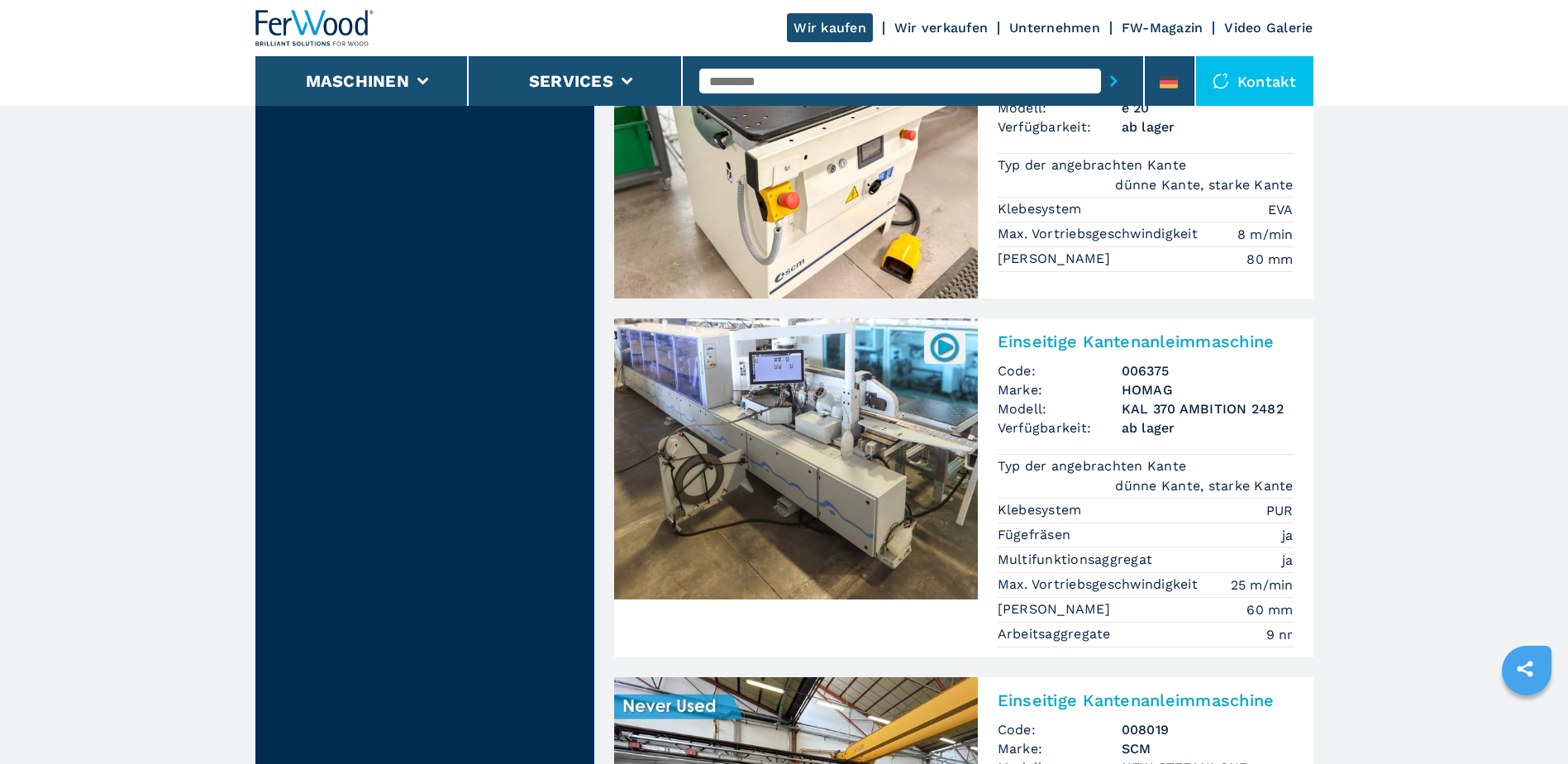
click at [755, 78] on input "text" at bounding box center [900, 81] width 402 height 25
type input "***"
click at [1101, 62] on button "submit-button" at bounding box center [1114, 81] width 26 height 38
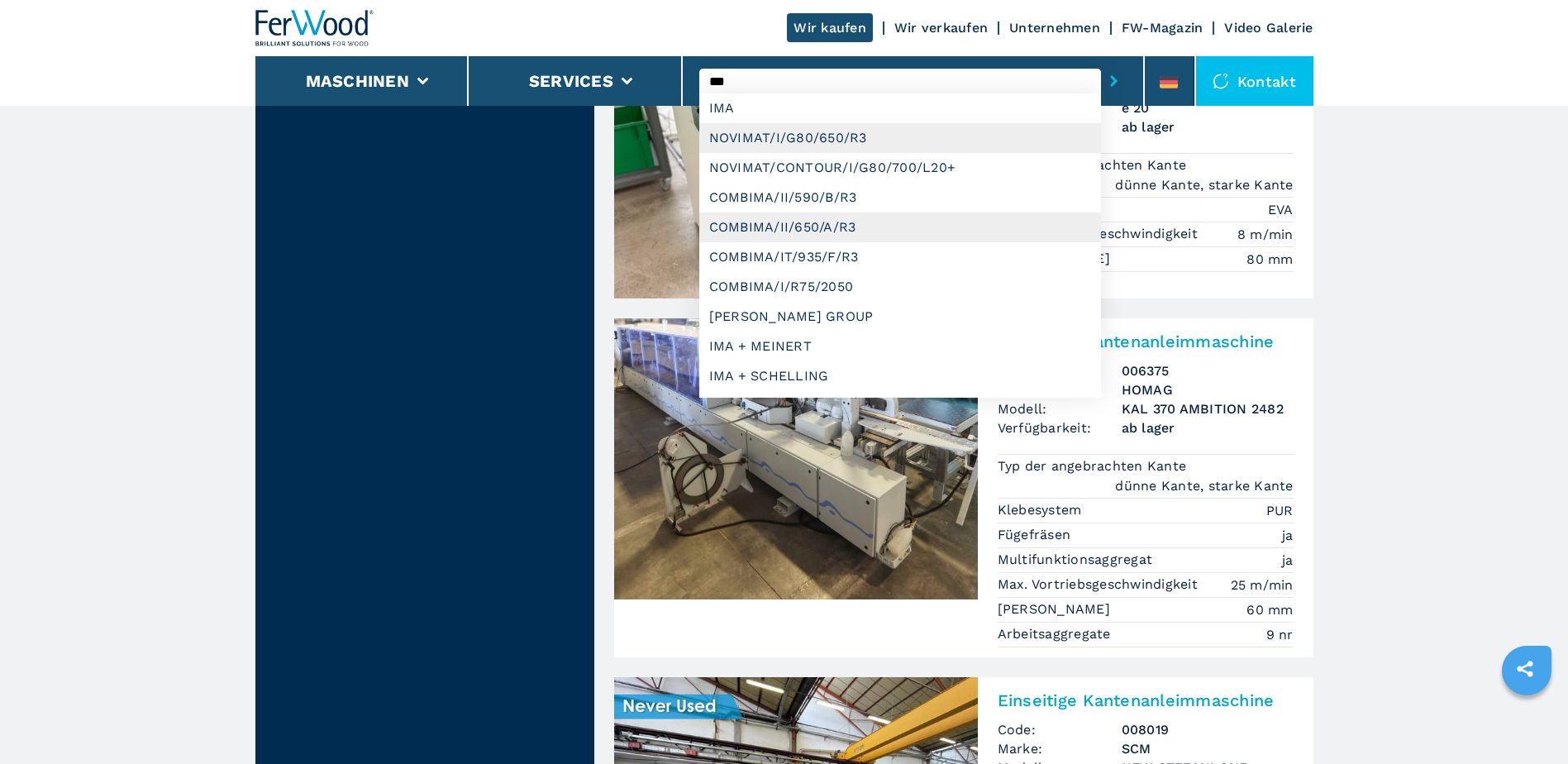
scroll to position [0, 0]
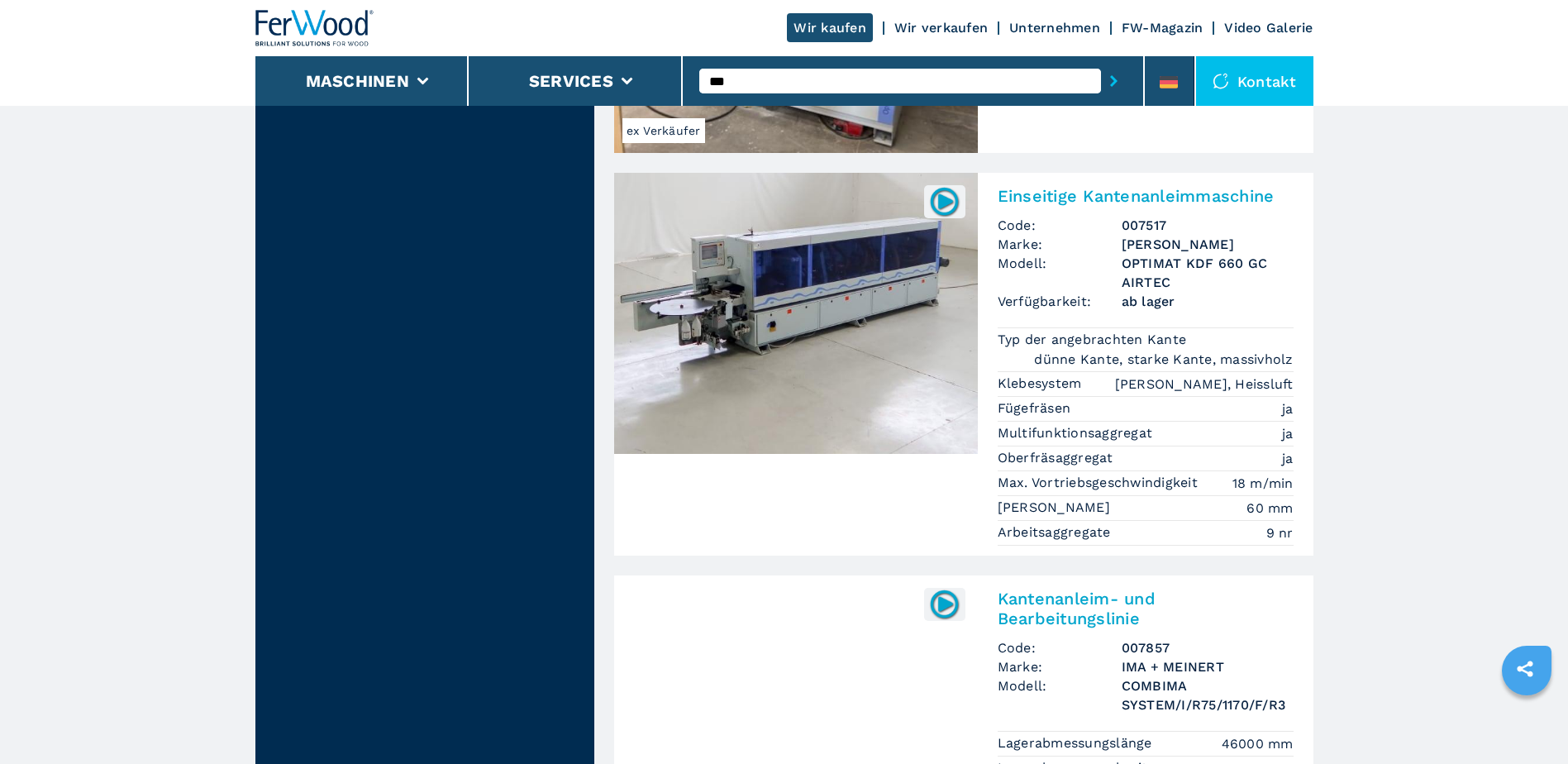
scroll to position [2398, 0]
